Goal: Navigation & Orientation: Find specific page/section

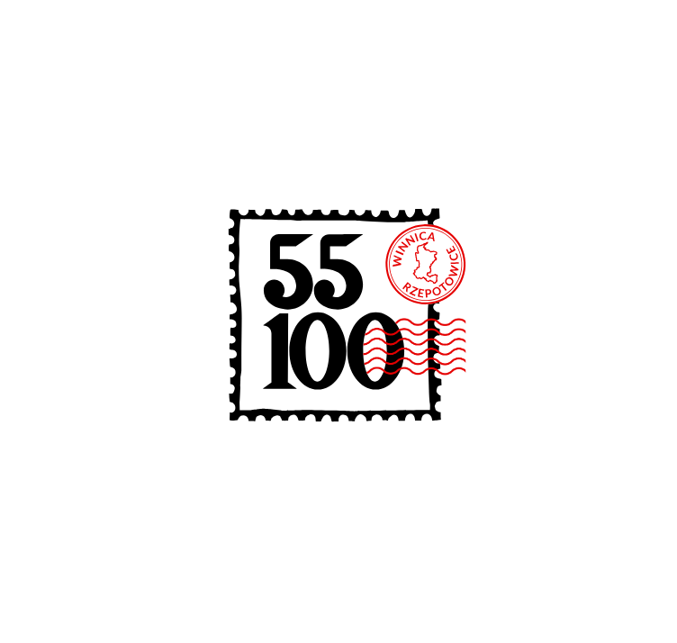
click at [294, 264] on icon at bounding box center [288, 271] width 49 height 76
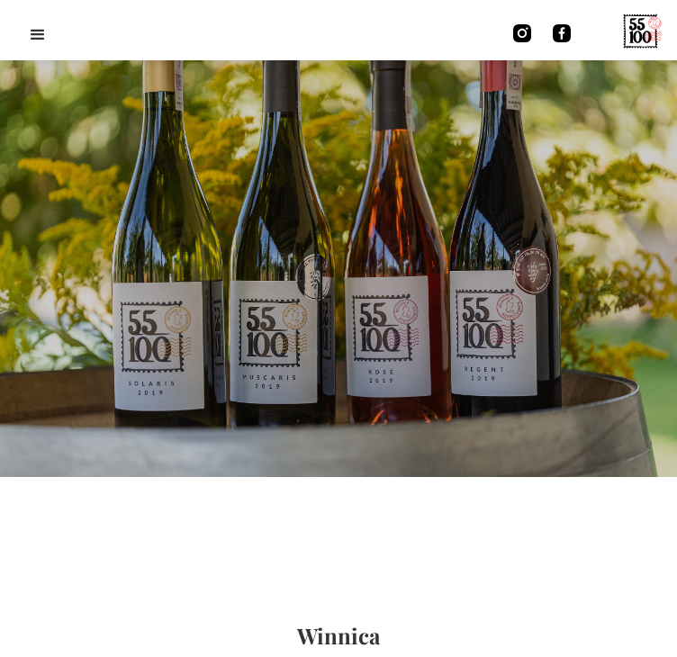
drag, startPoint x: 677, startPoint y: 501, endPoint x: 651, endPoint y: 23, distance: 478.6
click at [651, 23] on html "Muscaris Białe półwytrawne Wino o słomkowej, połyskującej barwie. W nosie przyj…" at bounding box center [338, 328] width 677 height 657
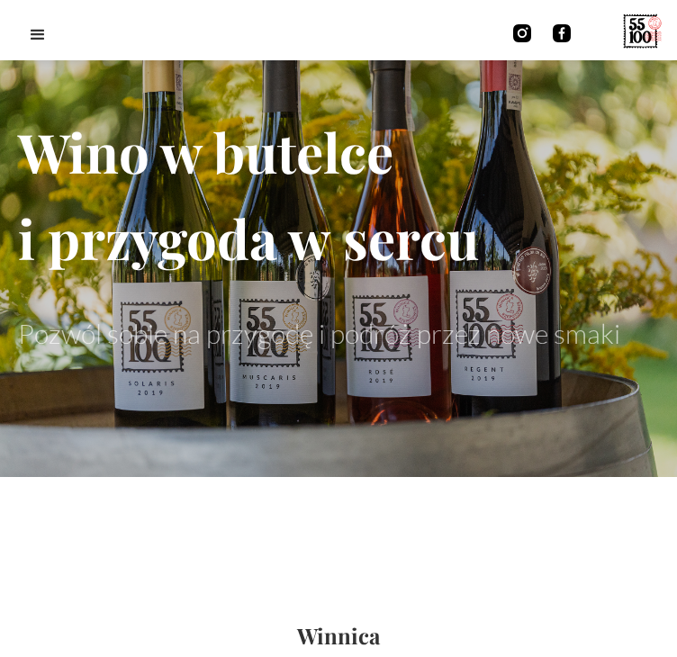
click at [0, 0] on link "winnica" at bounding box center [0, 0] width 0 height 0
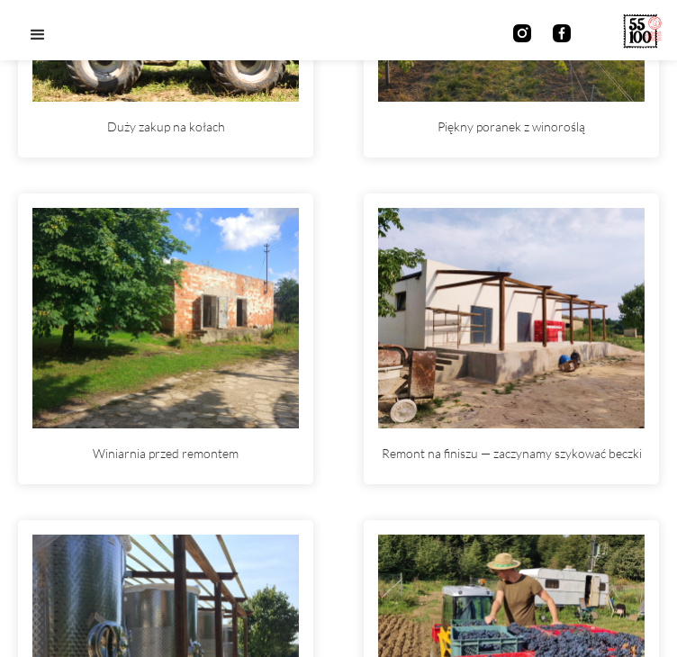
scroll to position [5220, 0]
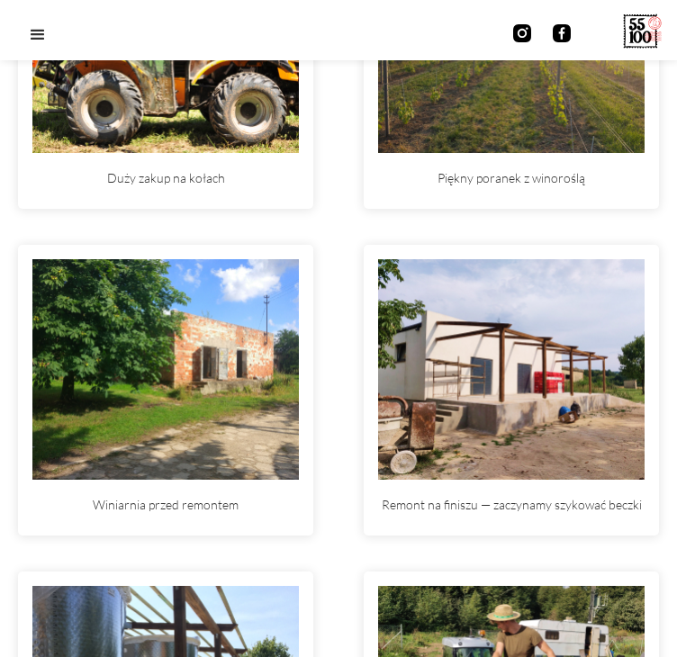
click at [0, 0] on link "SKLEP" at bounding box center [0, 0] width 0 height 0
